Goal: Task Accomplishment & Management: Complete application form

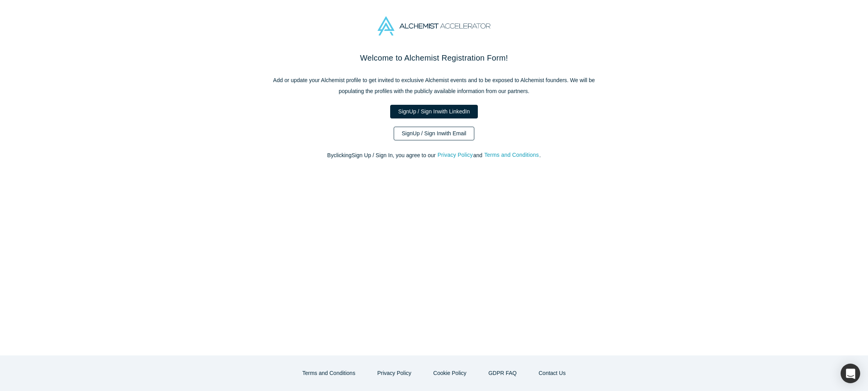
click at [439, 135] on link "Sign Up / Sign In with Email" at bounding box center [434, 134] width 81 height 14
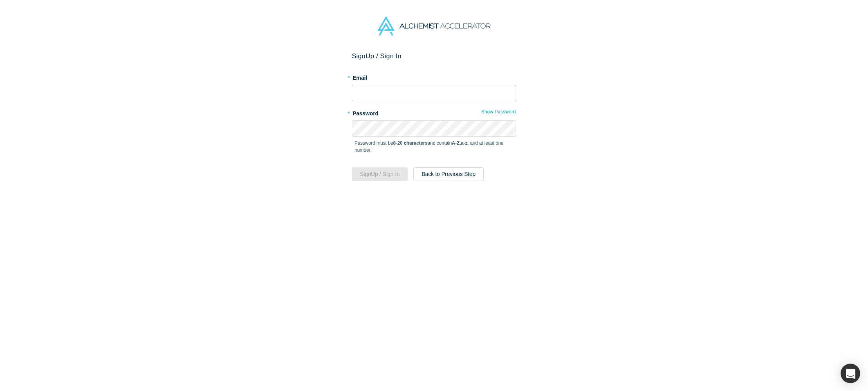
type input "[EMAIL_ADDRESS][DOMAIN_NAME]"
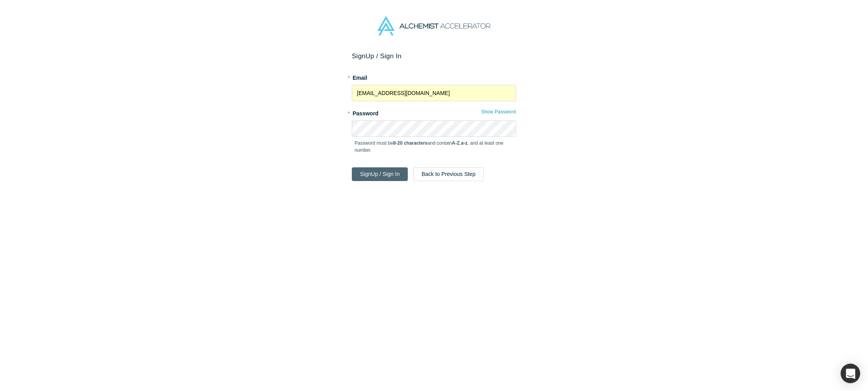
click at [393, 176] on button "Sign Up / Sign In" at bounding box center [380, 174] width 56 height 14
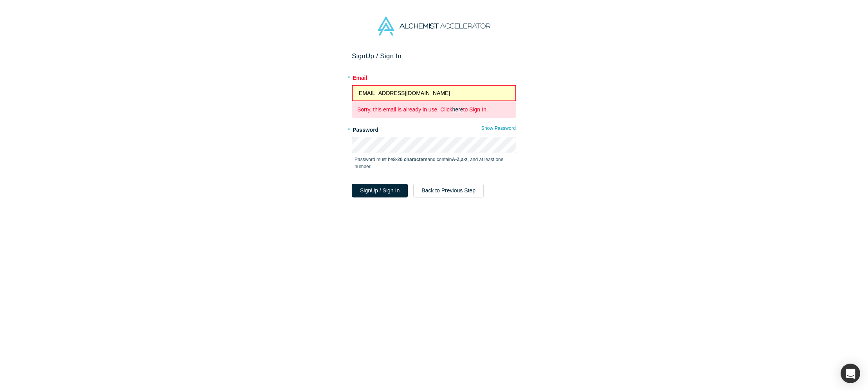
click at [460, 111] on link "here" at bounding box center [457, 109] width 11 height 6
